Goal: Navigation & Orientation: Find specific page/section

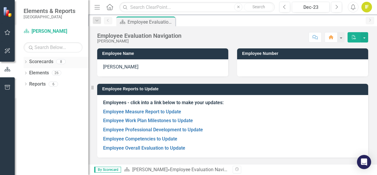
click at [38, 62] on link "Scorecards" at bounding box center [41, 61] width 24 height 7
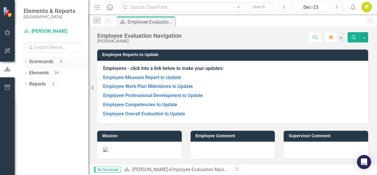
click at [45, 62] on link "Scorecards" at bounding box center [41, 61] width 24 height 7
click at [43, 74] on link "Elements" at bounding box center [39, 72] width 20 height 7
click at [42, 84] on link "Reports" at bounding box center [37, 84] width 16 height 7
click at [47, 76] on link "Elements" at bounding box center [39, 72] width 20 height 7
click at [48, 85] on div "Reports 6" at bounding box center [58, 84] width 59 height 11
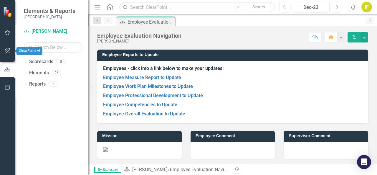
click at [10, 52] on icon "button" at bounding box center [7, 50] width 5 height 5
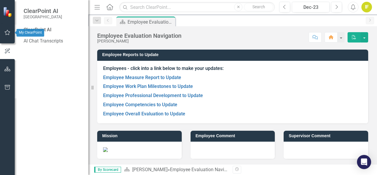
click at [8, 35] on button "button" at bounding box center [7, 32] width 13 height 12
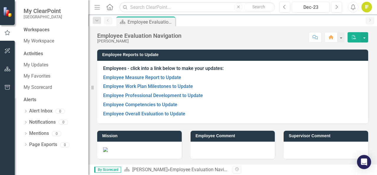
scroll to position [0, 0]
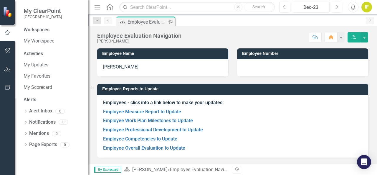
click at [157, 26] on div "Scorecard Employee Evaluation Navigation Pin" at bounding box center [145, 21] width 59 height 10
